Goal: Use online tool/utility: Utilize a website feature to perform a specific function

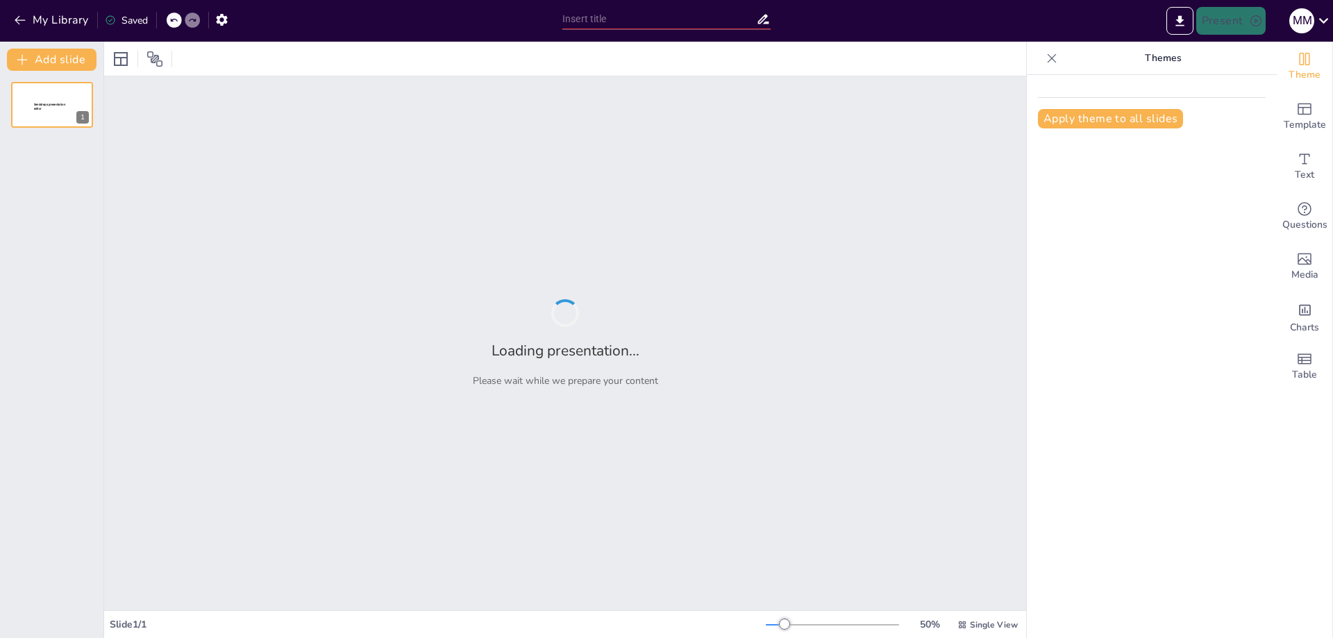
type input "Imported PRESENTACIÓN ESTUDIANTES.pptx"
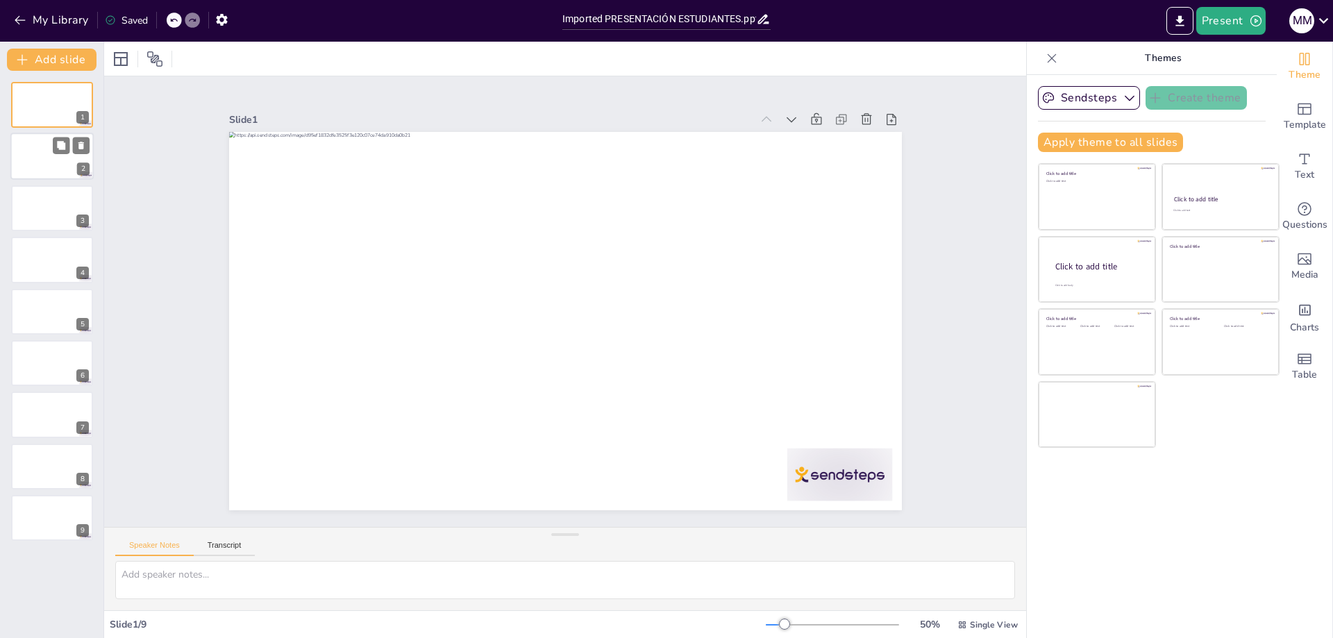
click at [25, 151] on div at bounding box center [51, 156] width 83 height 47
click at [40, 212] on div at bounding box center [51, 208] width 83 height 47
click at [43, 254] on div at bounding box center [51, 259] width 83 height 47
click at [47, 319] on div at bounding box center [51, 311] width 83 height 47
click at [1106, 97] on button "Sendsteps" at bounding box center [1089, 98] width 102 height 24
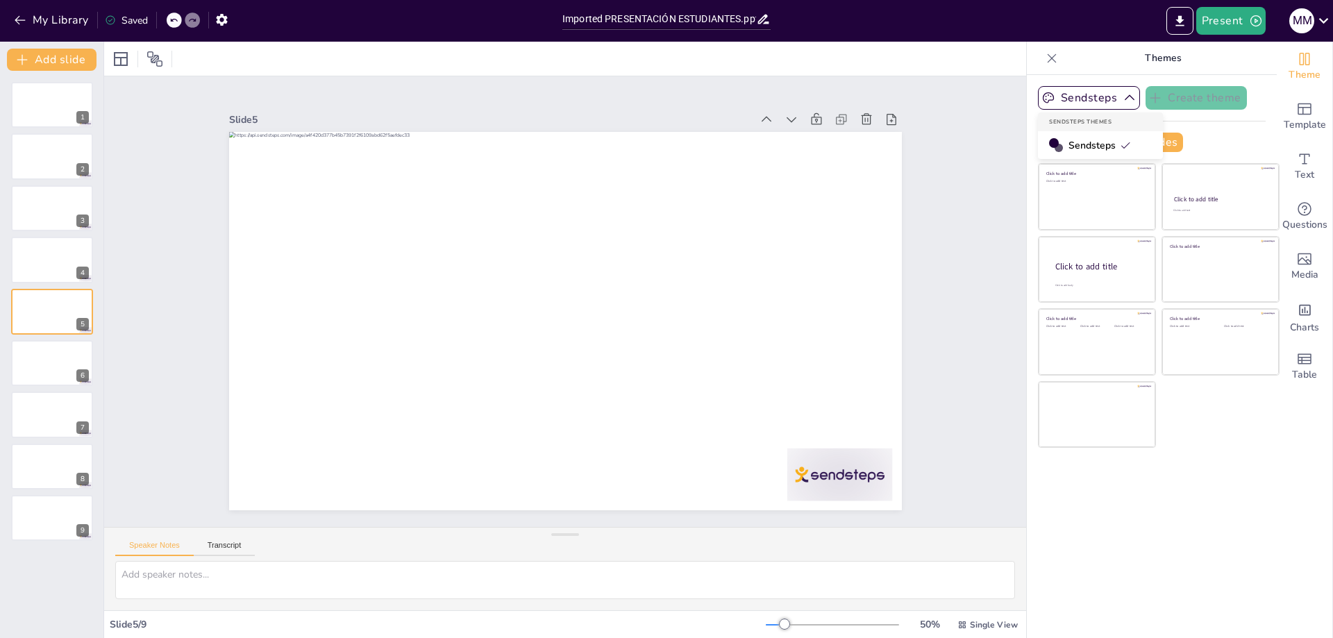
click at [1093, 144] on span "Sendsteps" at bounding box center [1100, 145] width 62 height 13
click at [1300, 360] on icon "Add a table" at bounding box center [1304, 359] width 17 height 17
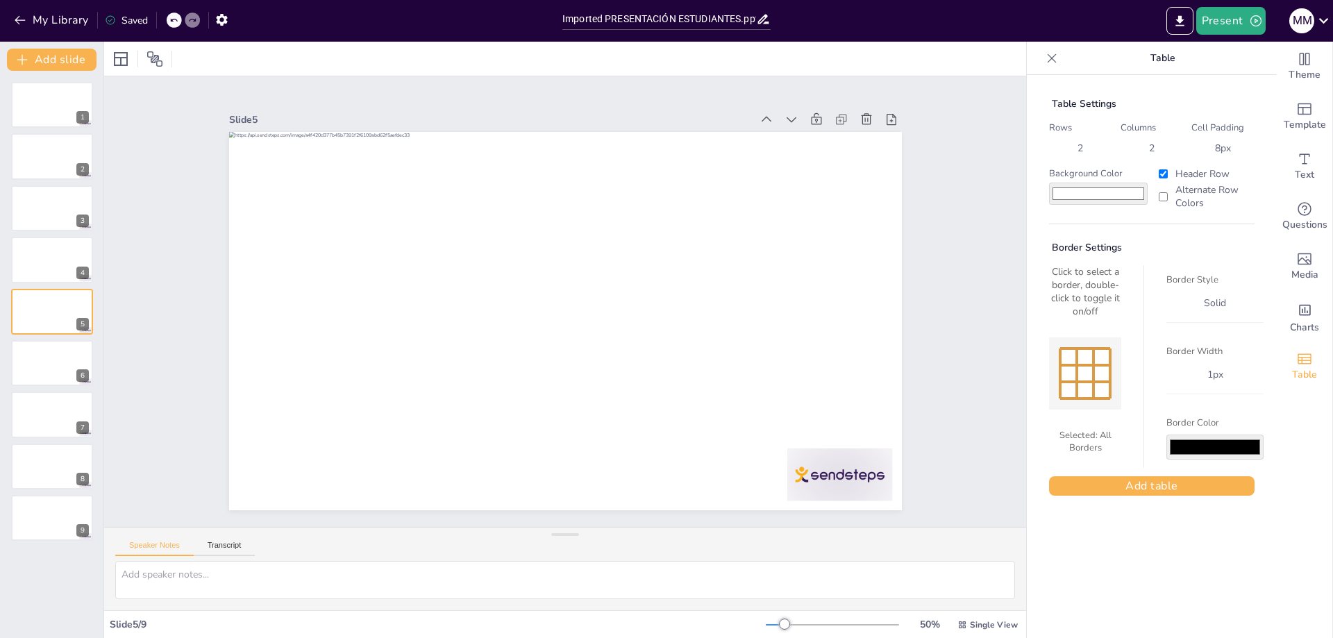
click at [1045, 60] on icon at bounding box center [1052, 58] width 14 height 14
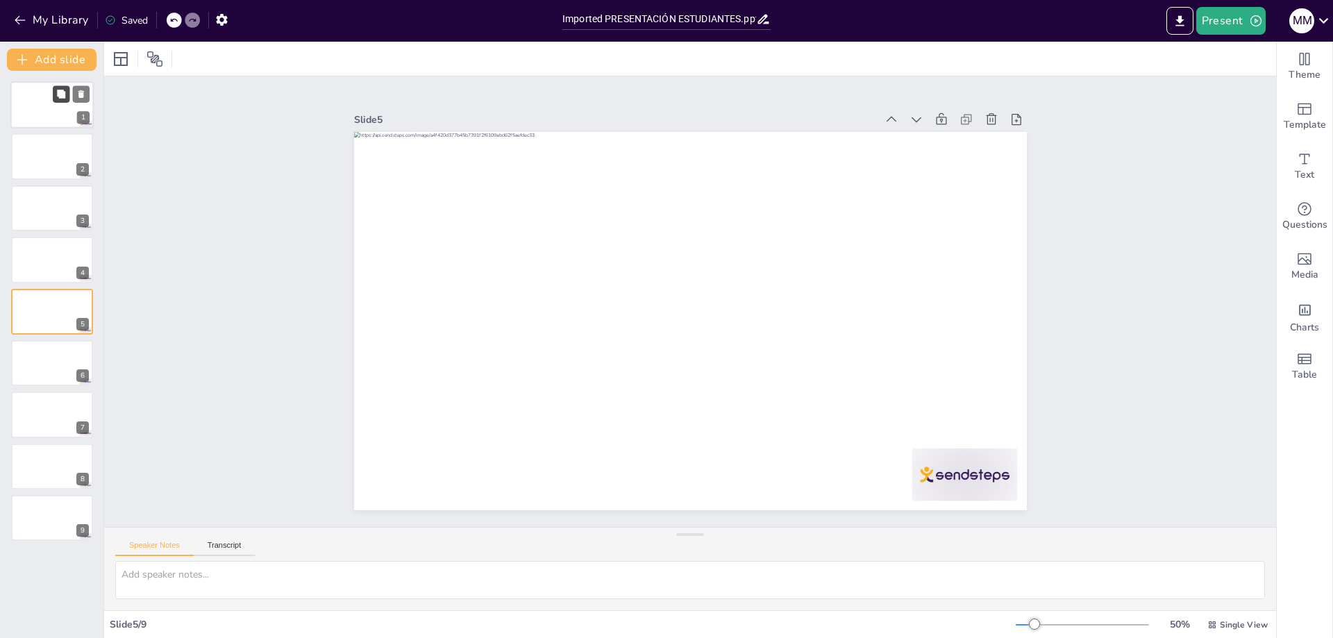
click at [60, 90] on icon at bounding box center [61, 95] width 10 height 10
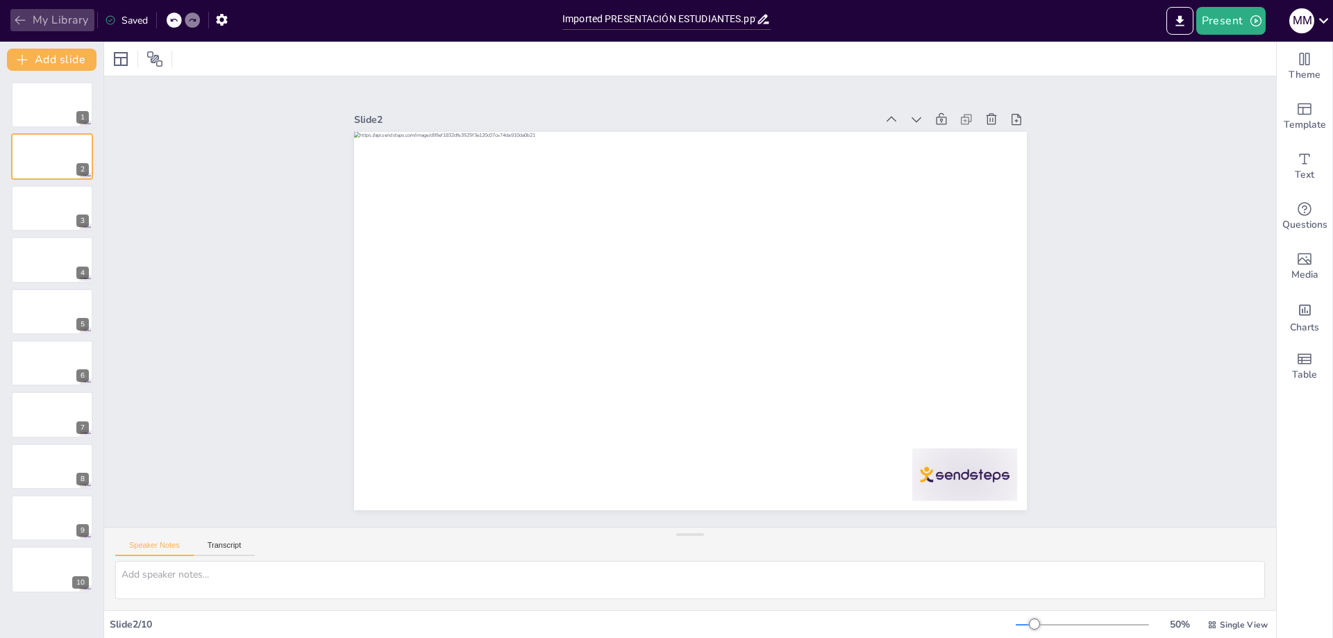
click at [12, 22] on button "My Library" at bounding box center [52, 20] width 84 height 22
